Goal: Communication & Community: Answer question/provide support

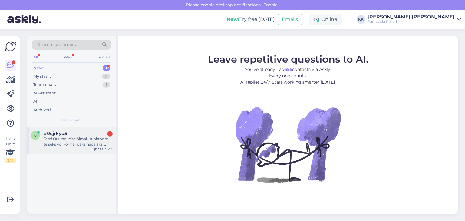
click at [61, 140] on div "Tere! Otsime reisivõimalust oktoobri teiseks või kolmandaks nädalaks, ajavahemi…" at bounding box center [78, 141] width 69 height 11
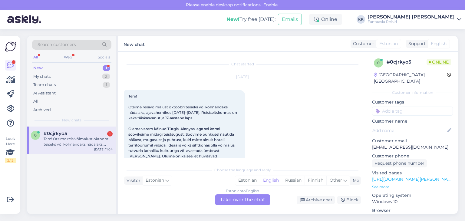
scroll to position [13, 0]
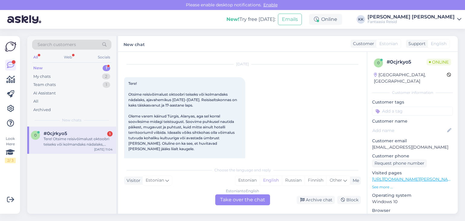
drag, startPoint x: 245, startPoint y: 203, endPoint x: 238, endPoint y: 202, distance: 6.8
click at [245, 202] on div "Estonian to English Take over the chat" at bounding box center [242, 200] width 55 height 11
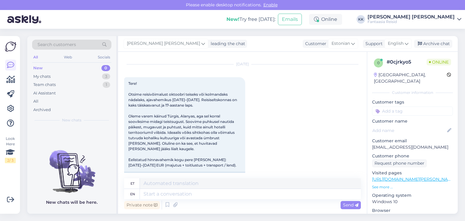
click at [145, 205] on div "Private note" at bounding box center [142, 205] width 36 height 8
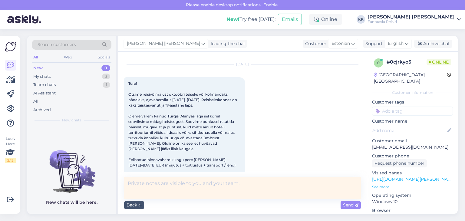
click at [148, 182] on textarea at bounding box center [242, 188] width 237 height 22
click at [135, 185] on textarea at bounding box center [242, 188] width 237 height 22
drag, startPoint x: 372, startPoint y: 140, endPoint x: 440, endPoint y: 140, distance: 67.9
click at [440, 140] on div "0 # 0cjrkyo5 Online [GEOGRAPHIC_DATA], [GEOGRAPHIC_DATA] Customer information C…" at bounding box center [413, 179] width 91 height 255
copy p "[EMAIL_ADDRESS][DOMAIN_NAME]"
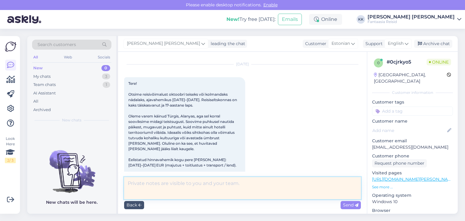
click at [152, 183] on textarea at bounding box center [242, 188] width 237 height 22
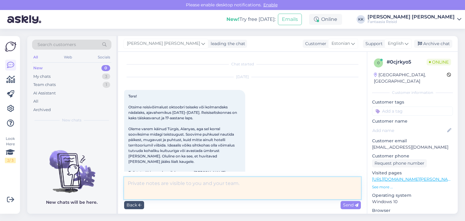
scroll to position [30, 0]
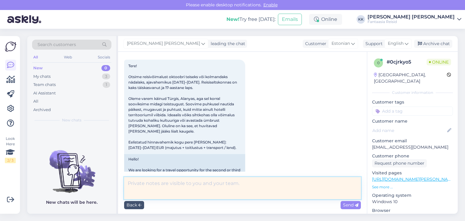
click at [151, 186] on textarea at bounding box center [242, 188] width 237 height 22
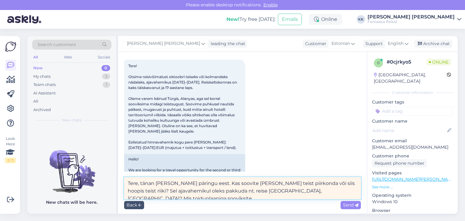
scroll to position [2, 0]
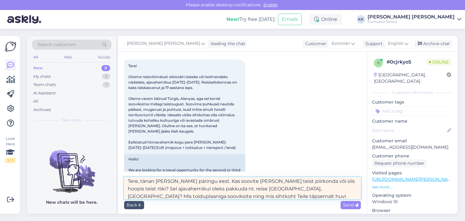
click at [209, 195] on textarea "Tere, tänan [PERSON_NAME] päringu eest. Kas soovite [PERSON_NAME] teist piirkon…" at bounding box center [242, 188] width 237 height 22
click at [288, 198] on textarea "Tere, tänan [PERSON_NAME] päringu eest. Kas soovite [PERSON_NAME] teist piirkon…" at bounding box center [242, 188] width 237 height 22
click at [261, 188] on textarea "Tere, tänan [PERSON_NAME] päringu eest. Kas soovite [PERSON_NAME] teist piirkon…" at bounding box center [242, 188] width 237 height 22
drag, startPoint x: 288, startPoint y: 192, endPoint x: 265, endPoint y: 190, distance: 23.4
click at [265, 190] on textarea "Tere, tänan [PERSON_NAME] päringu eest. Kas soovite [PERSON_NAME] teist piirkon…" at bounding box center [242, 188] width 237 height 22
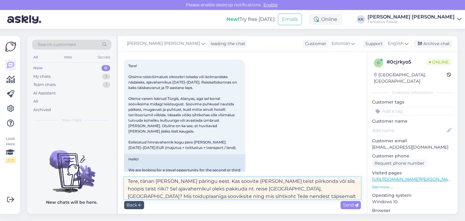
click at [239, 189] on textarea "Tere, tänan [PERSON_NAME] päringu eest. Kas soovite [PERSON_NAME] teist piirkon…" at bounding box center [242, 188] width 237 height 22
click at [195, 188] on textarea "Tere, tänan [PERSON_NAME] päringu eest. Kas soovite [PERSON_NAME] teist piirkon…" at bounding box center [242, 188] width 237 height 22
click at [284, 189] on textarea "Tere, tänan [PERSON_NAME] päringu eest. Kas soovite [PERSON_NAME] teist piirkon…" at bounding box center [242, 188] width 237 height 22
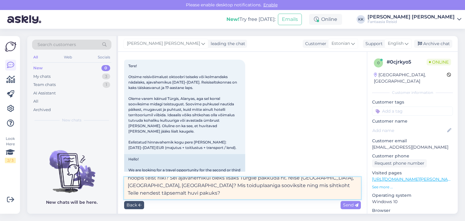
click at [154, 193] on textarea "Tere, tänan [PERSON_NAME] päringu eest. Kas soovite [PERSON_NAME] teist piirkon…" at bounding box center [242, 188] width 237 height 22
drag, startPoint x: 342, startPoint y: 186, endPoint x: 314, endPoint y: 186, distance: 27.3
click at [314, 186] on textarea "Tere, tänan [PERSON_NAME] päringu eest. Kas soovite [PERSON_NAME] teist piirkon…" at bounding box center [242, 188] width 237 height 22
click at [161, 194] on textarea "Tere, tänan [PERSON_NAME] päringu eest. Kas soovite [PERSON_NAME] teist piirkon…" at bounding box center [242, 188] width 237 height 22
type textarea "Tere, tänan [PERSON_NAME] päringu eest. Kas soovite [PERSON_NAME] teist piirkon…"
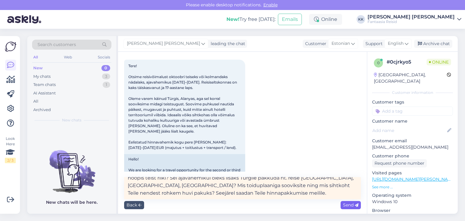
click at [349, 203] on span "Send" at bounding box center [350, 204] width 15 height 5
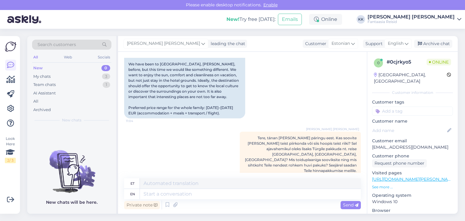
click at [44, 70] on div "New 0" at bounding box center [71, 68] width 79 height 8
